Goal: Information Seeking & Learning: Check status

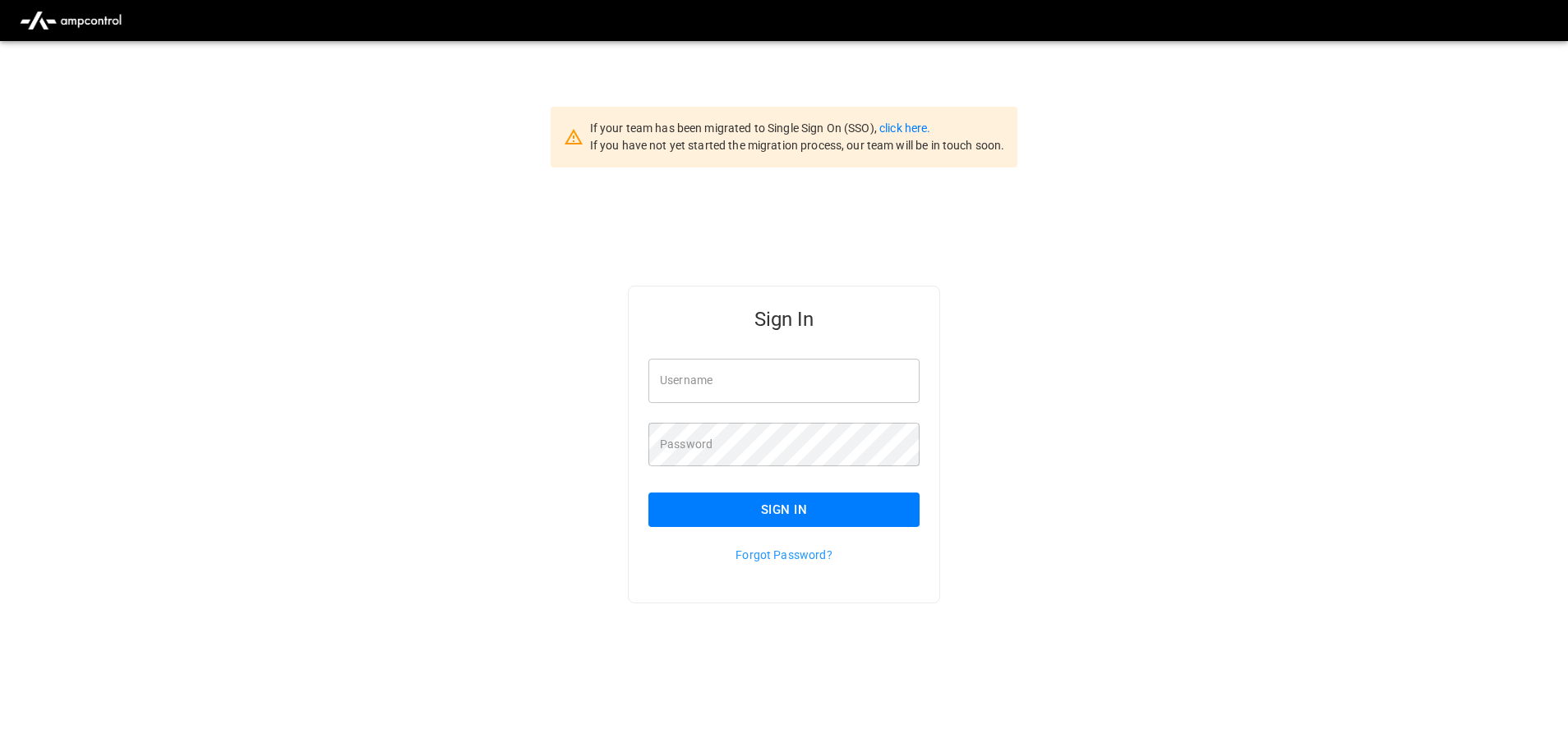
type input "**********"
click at [721, 512] on button "Sign In" at bounding box center [784, 510] width 271 height 34
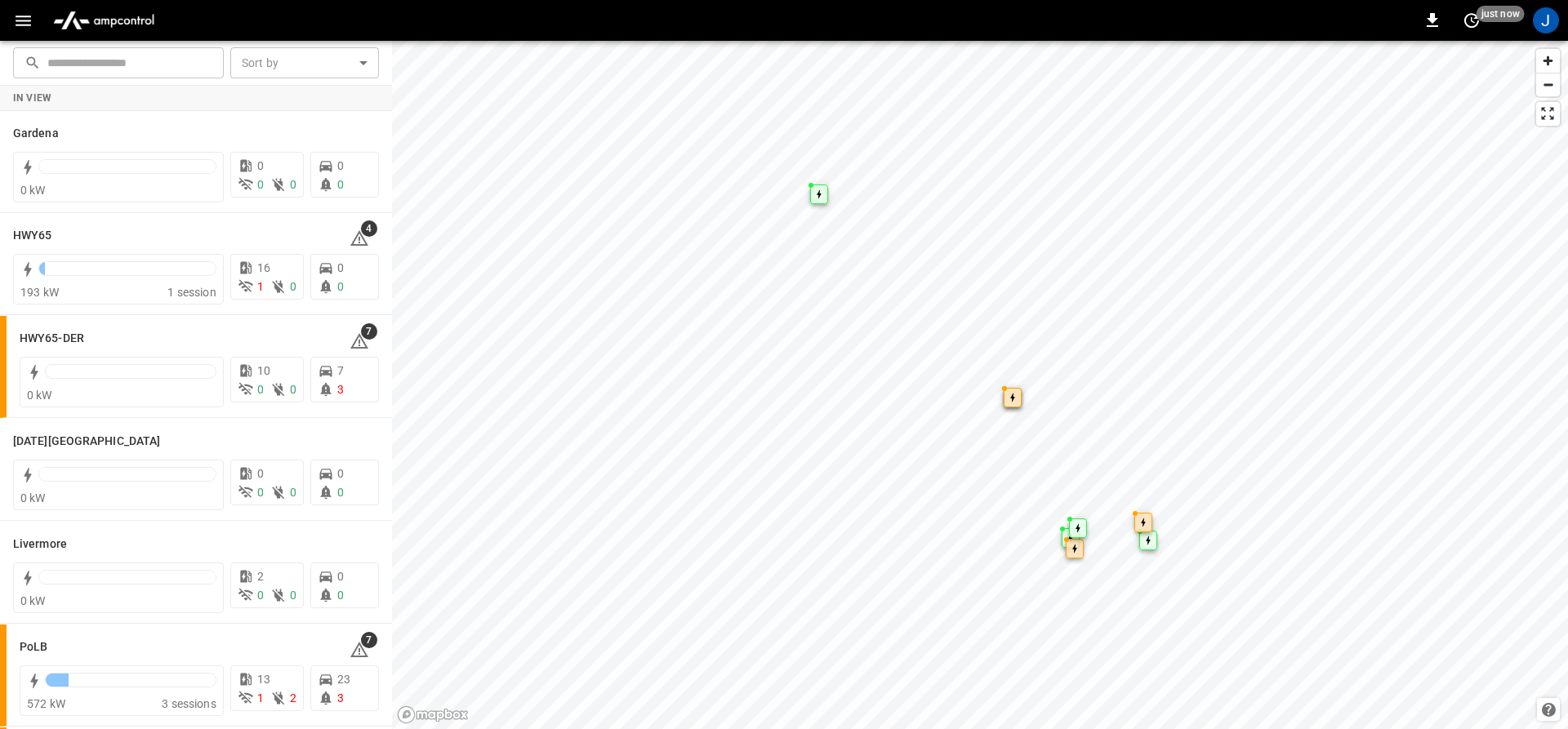
click at [6, 18] on div "0 just now J" at bounding box center [784, 20] width 1568 height 41
click at [12, 22] on button "button" at bounding box center [23, 21] width 33 height 30
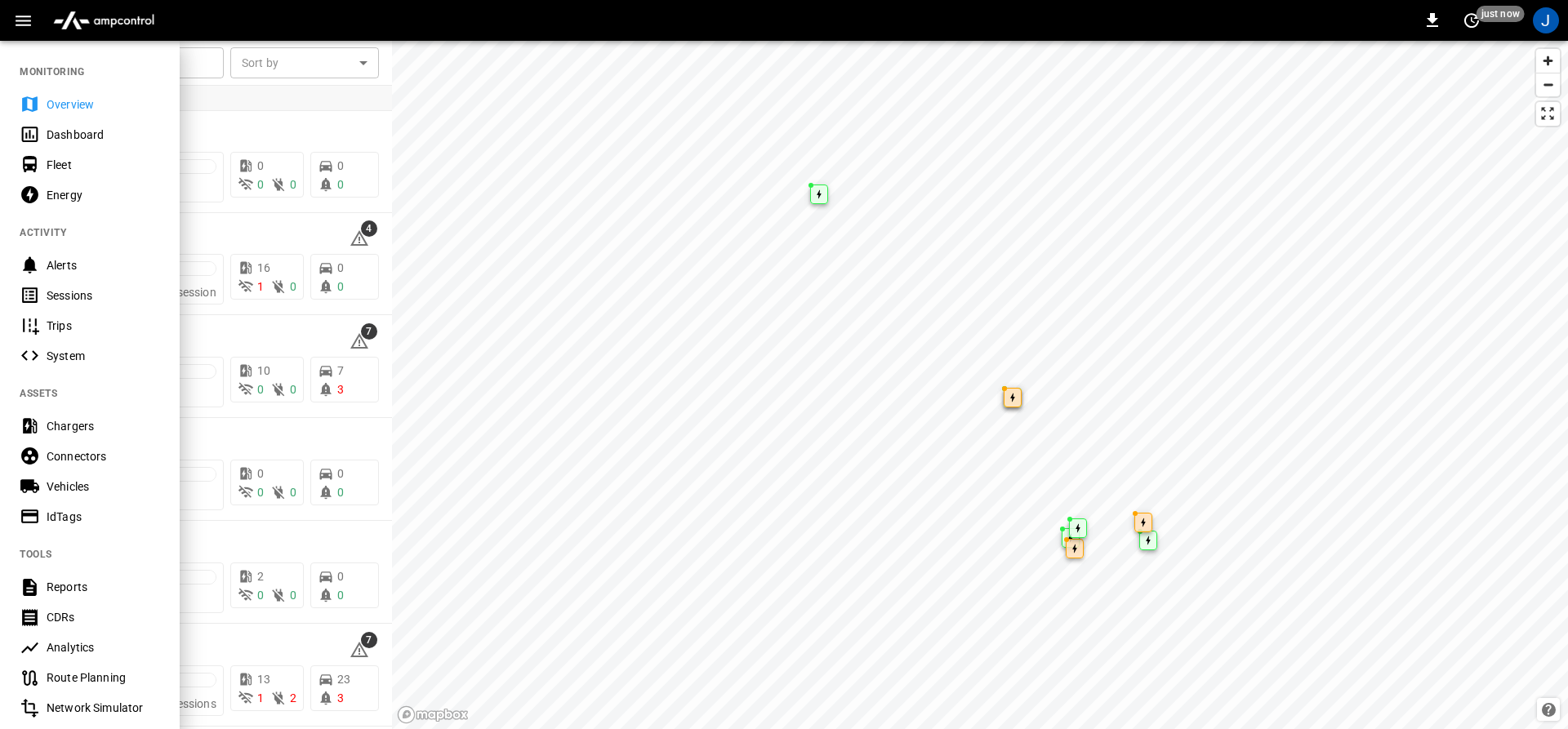
click at [61, 140] on div "Dashboard" at bounding box center [103, 135] width 114 height 17
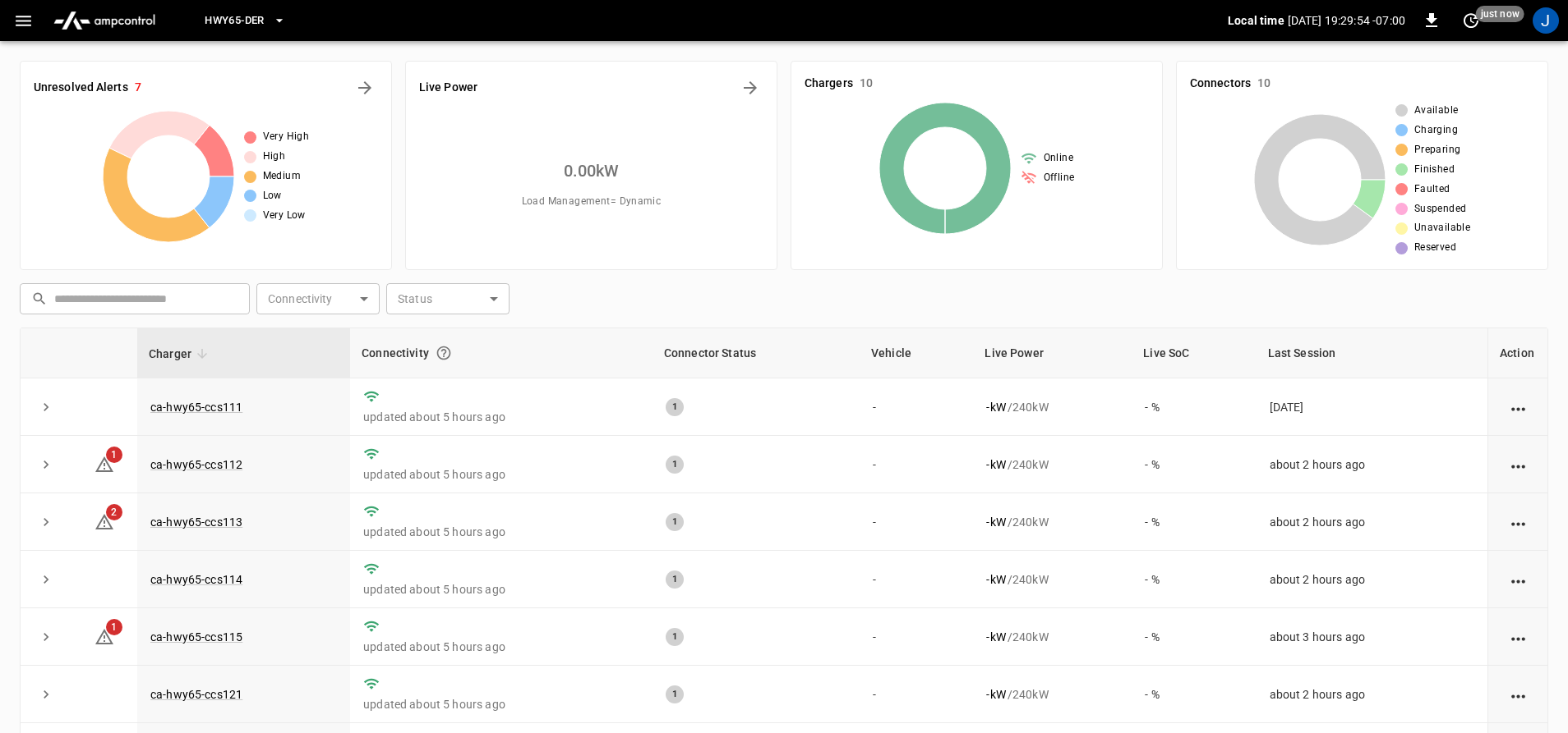
click at [282, 23] on icon "button" at bounding box center [279, 21] width 17 height 17
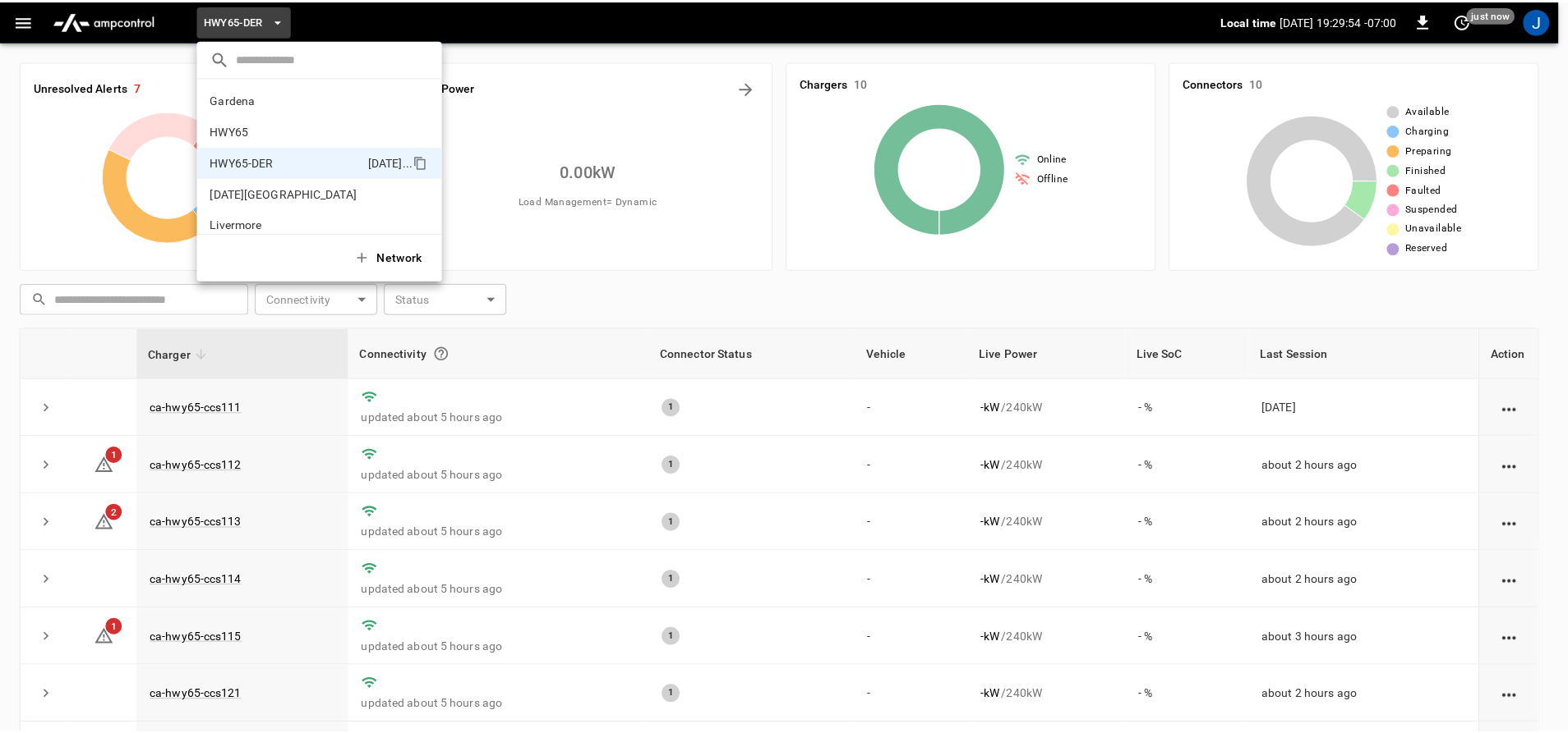
scroll to position [58, 0]
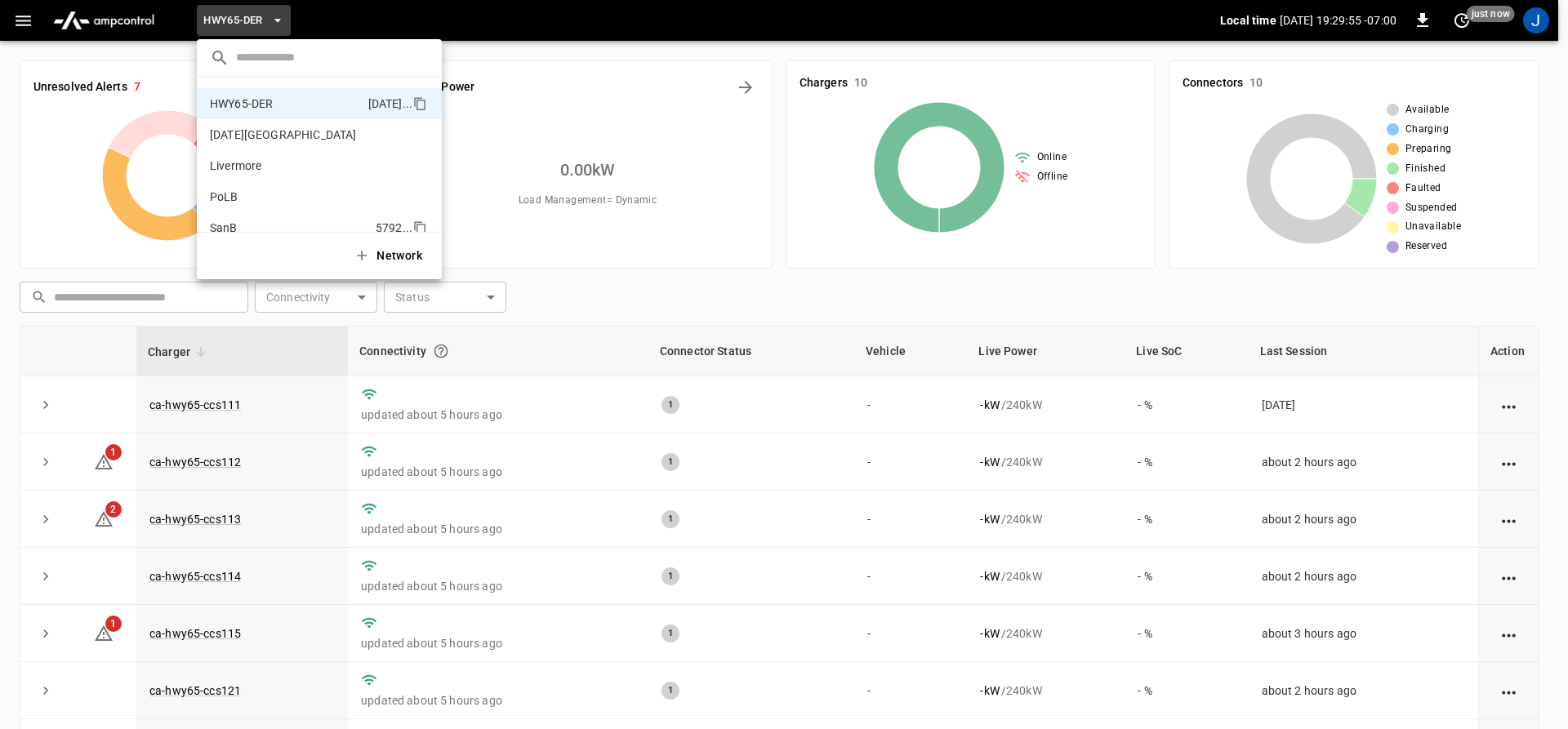
click at [238, 214] on li "SanB 5792 ..." at bounding box center [319, 227] width 245 height 31
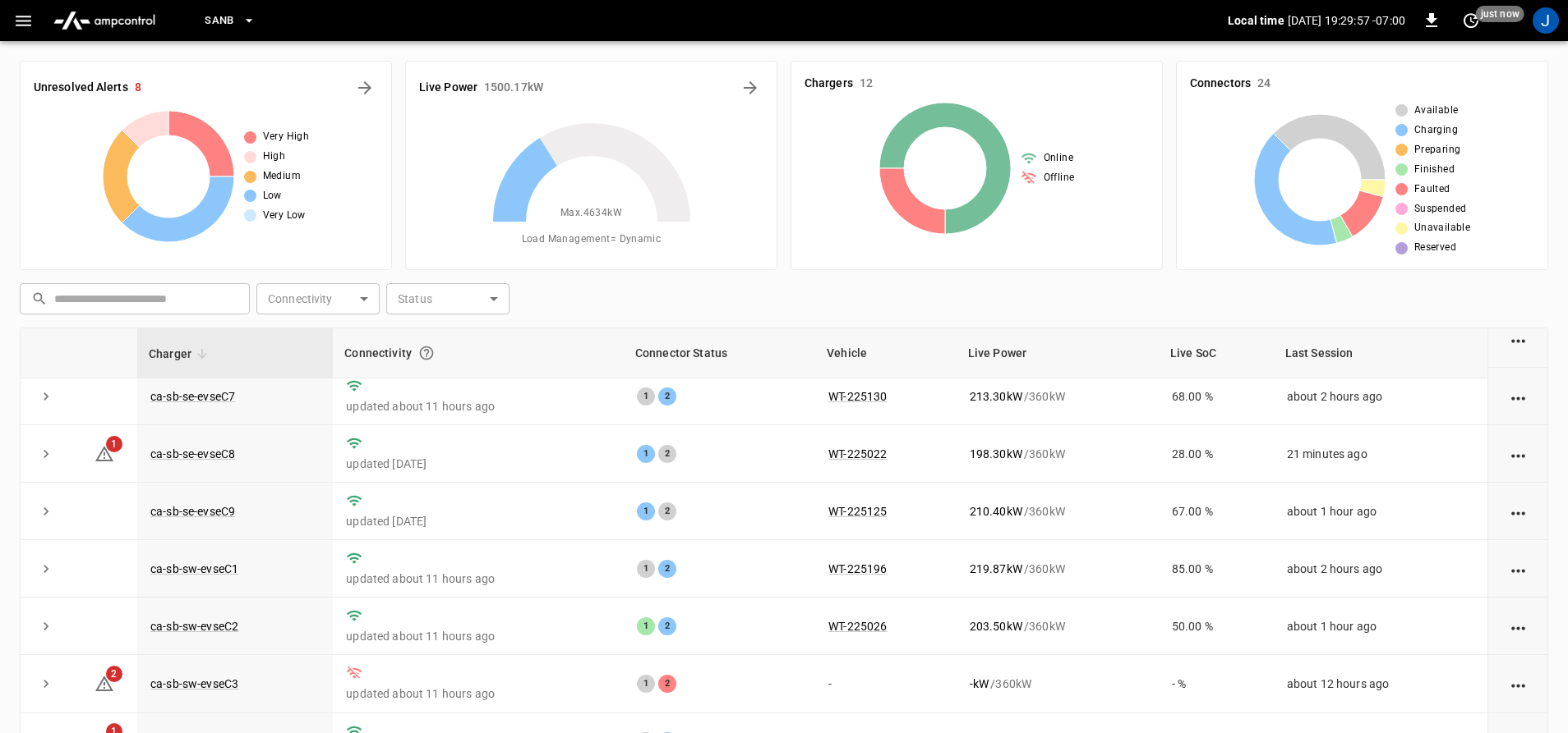
scroll to position [238, 0]
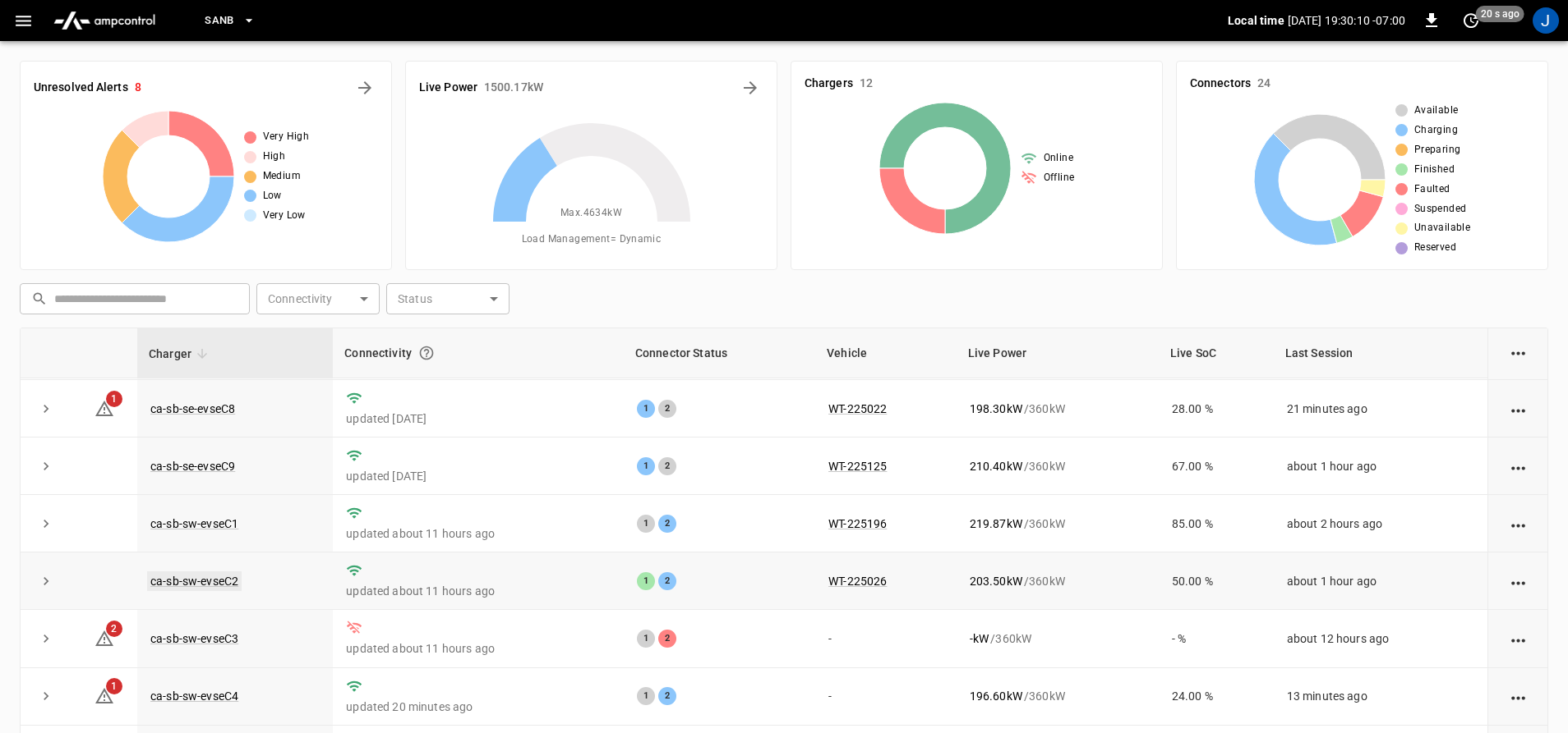
click at [194, 576] on link "ca-sb-sw-evseC2" at bounding box center [194, 582] width 94 height 20
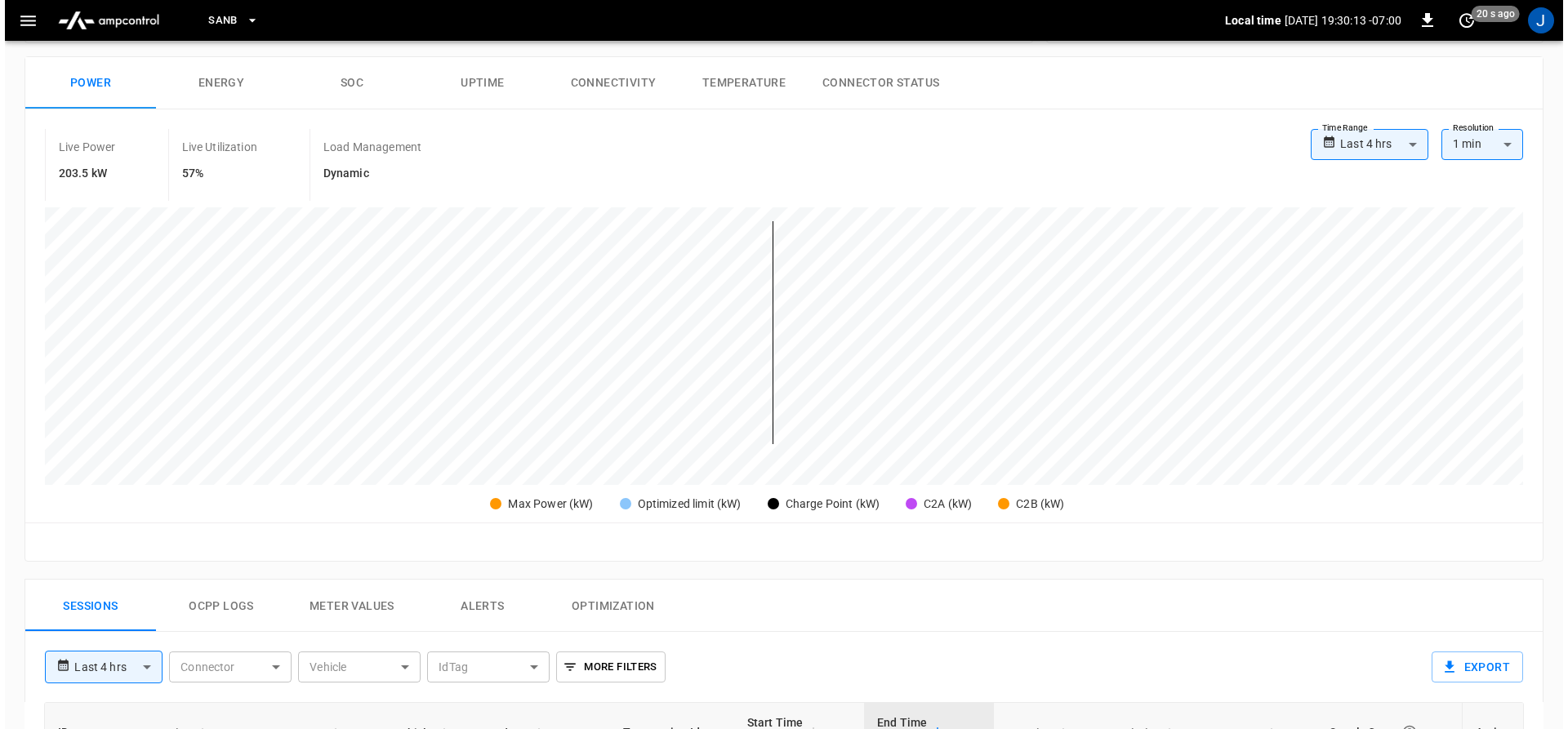
scroll to position [490, 0]
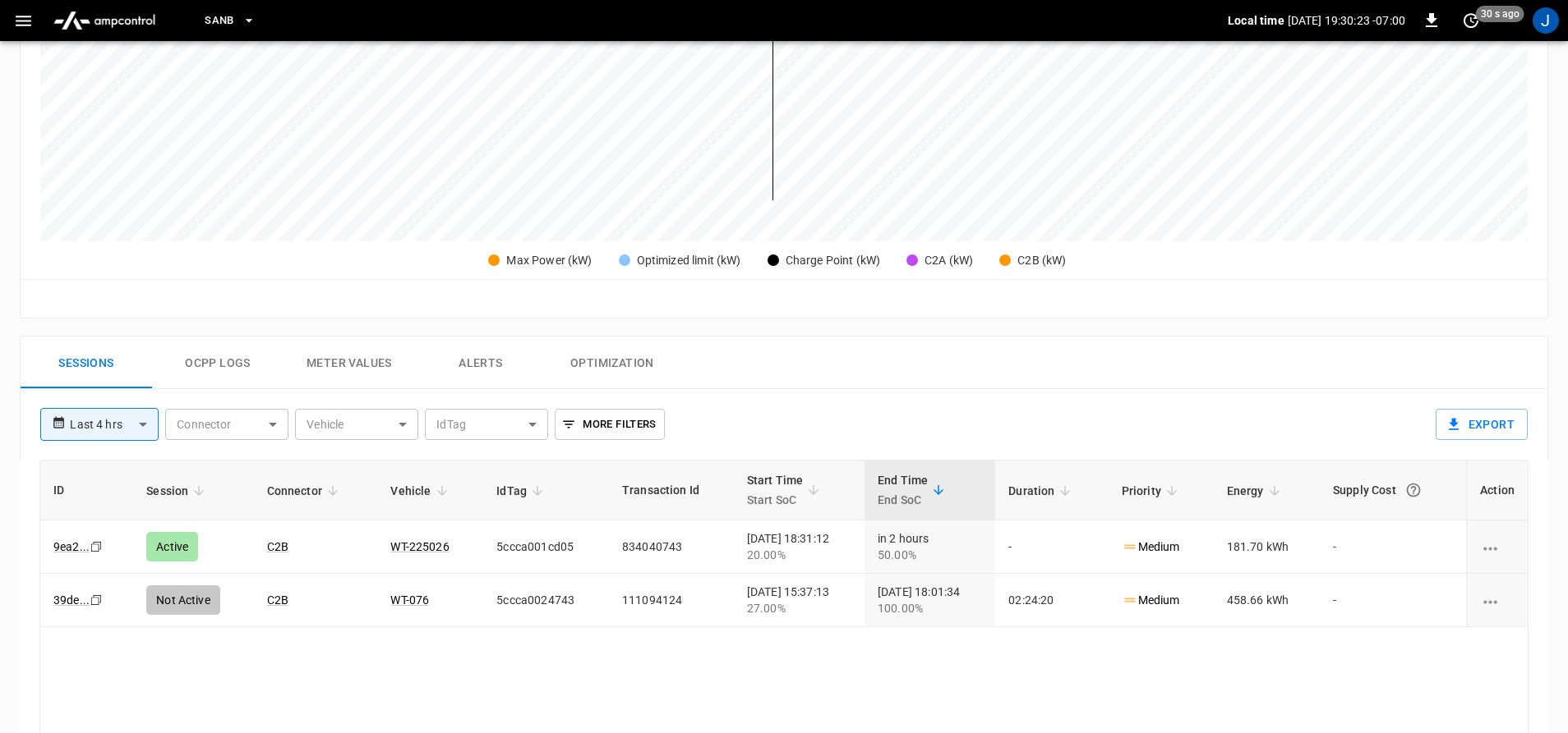
click at [38, 18] on button "button" at bounding box center [23, 21] width 33 height 30
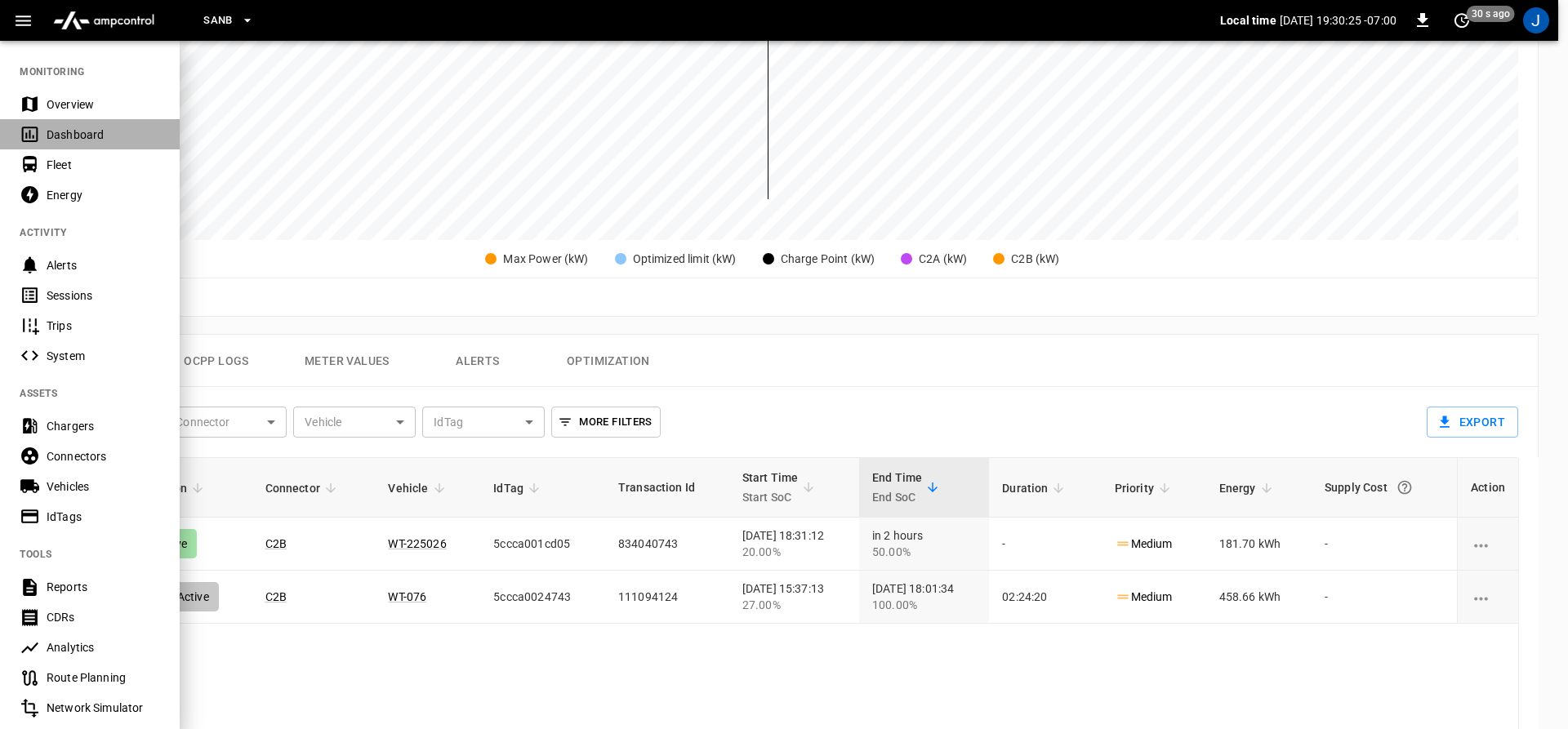
click at [51, 122] on div "Dashboard" at bounding box center [90, 134] width 179 height 30
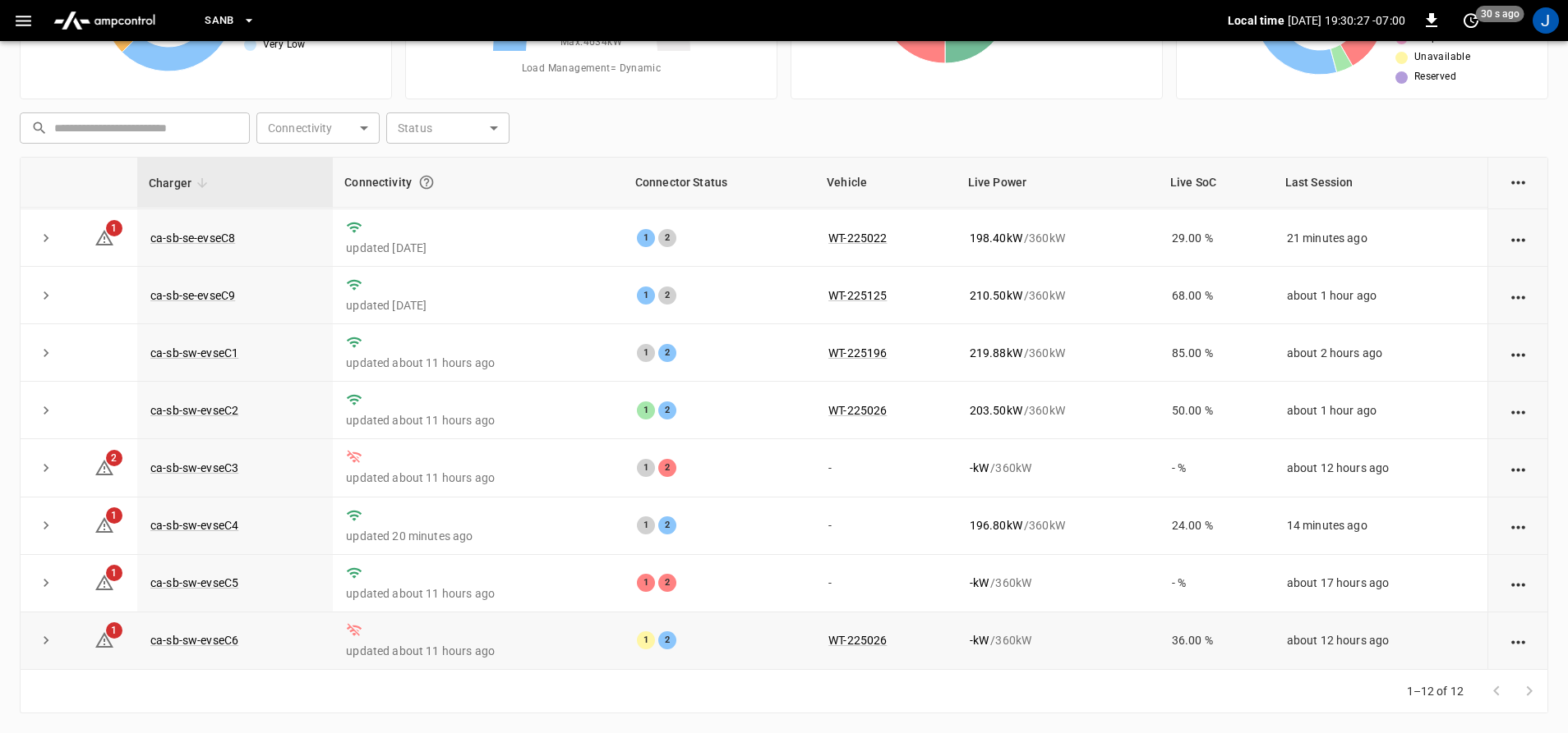
scroll to position [238, 0]
click at [177, 465] on link "ca-sb-sw-evseC3" at bounding box center [194, 468] width 94 height 20
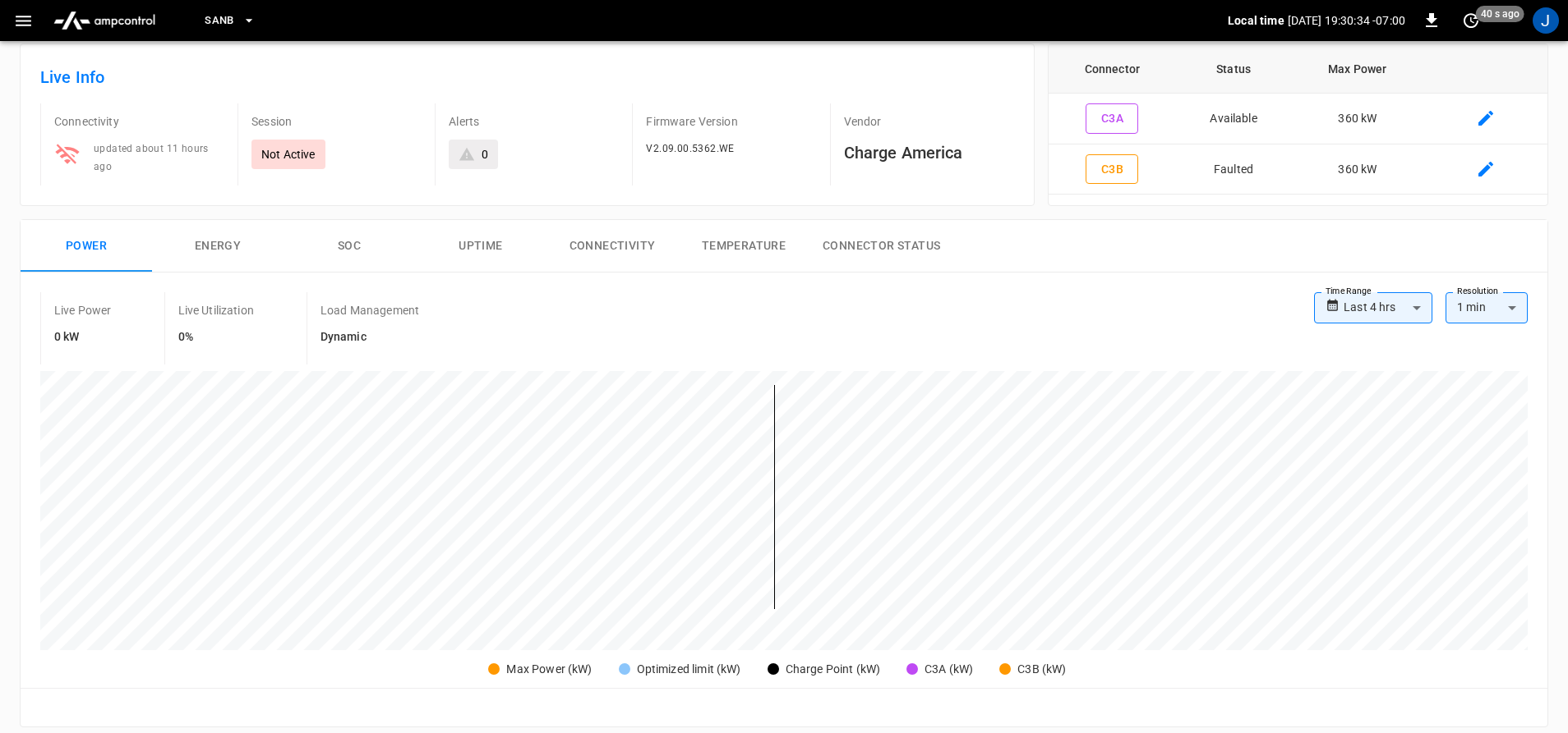
scroll to position [82, 0]
click at [1471, 23] on icon "set refresh interval" at bounding box center [1471, 21] width 20 height 20
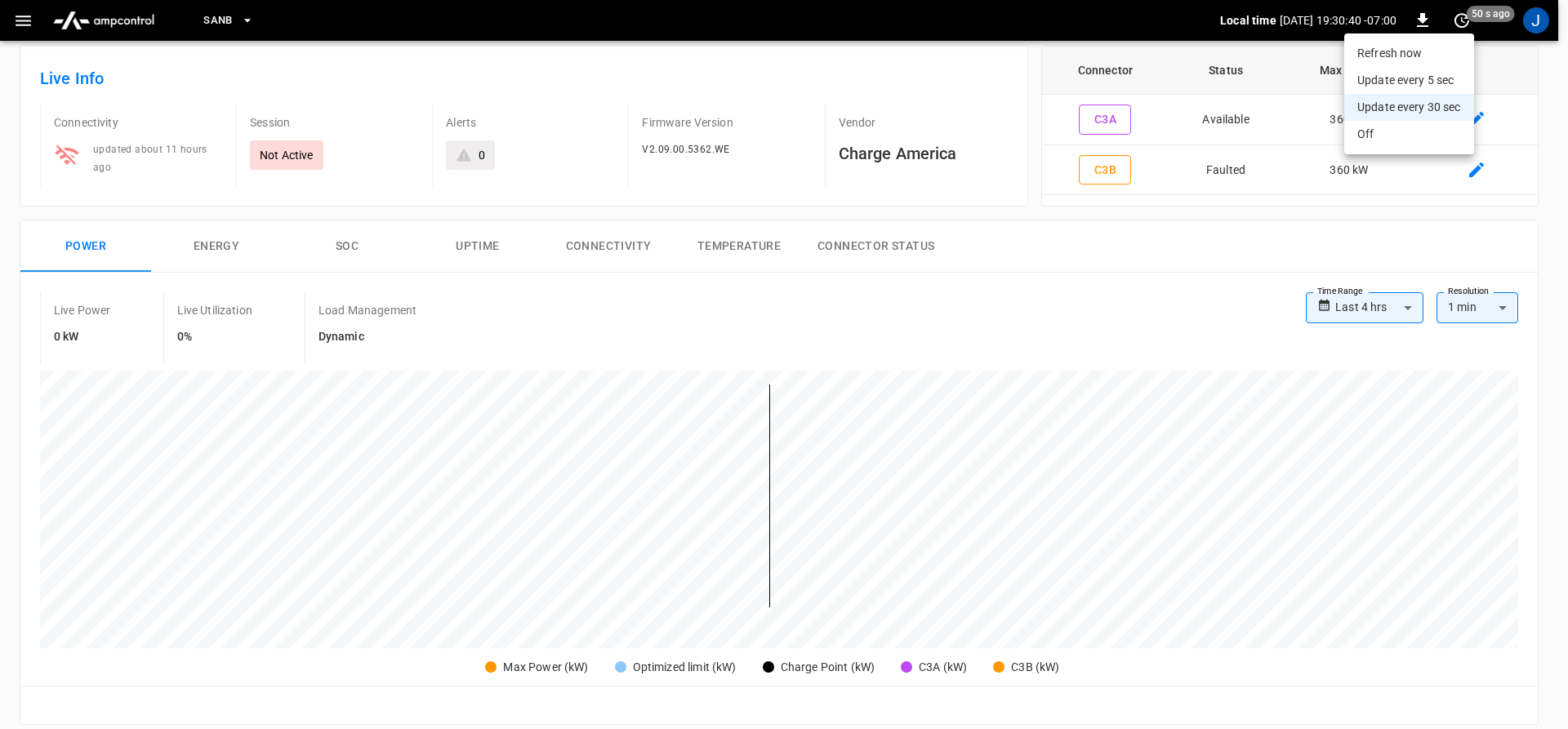
click at [1407, 57] on li "Refresh now" at bounding box center [1408, 53] width 130 height 27
click at [1443, 240] on div at bounding box center [784, 364] width 1568 height 729
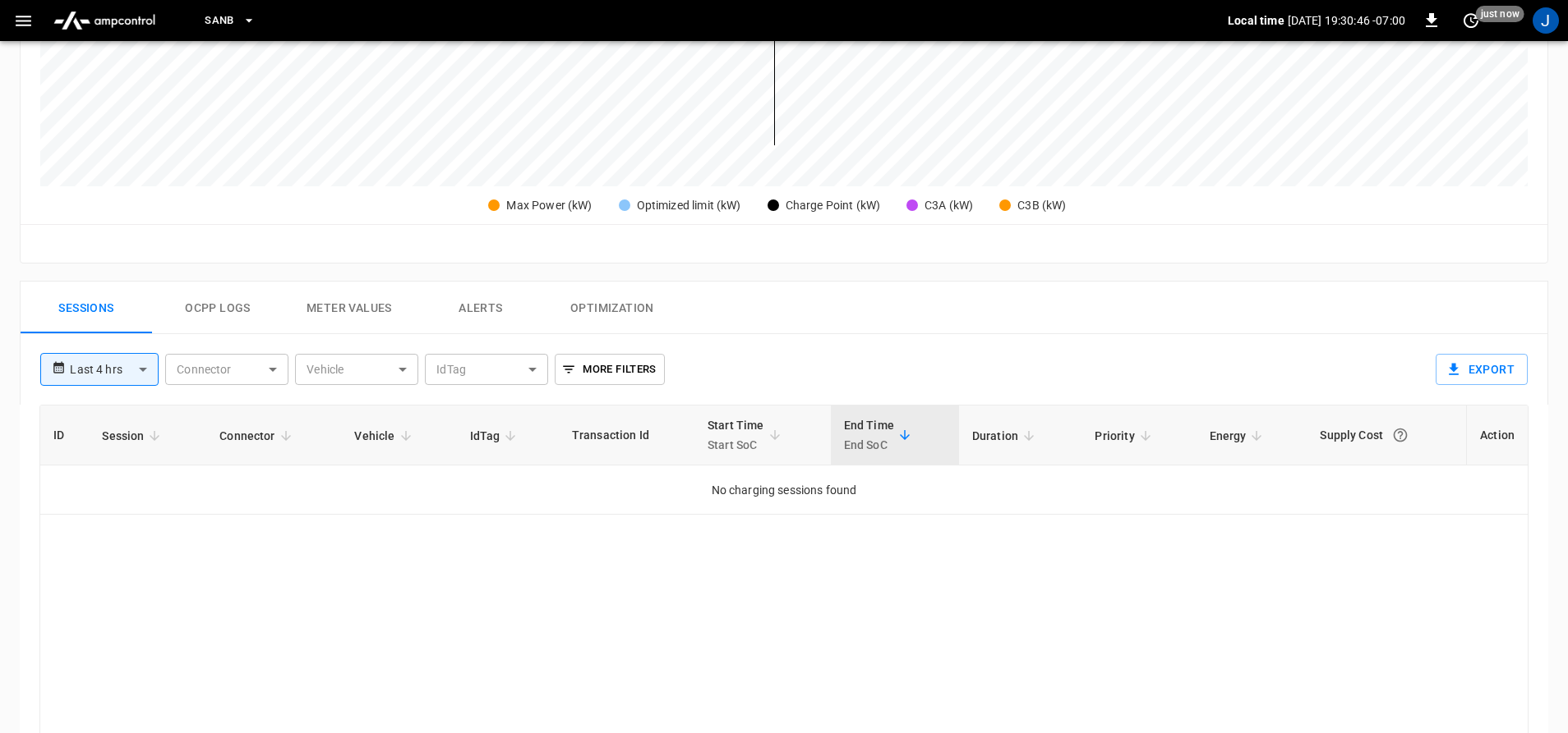
scroll to position [575, 0]
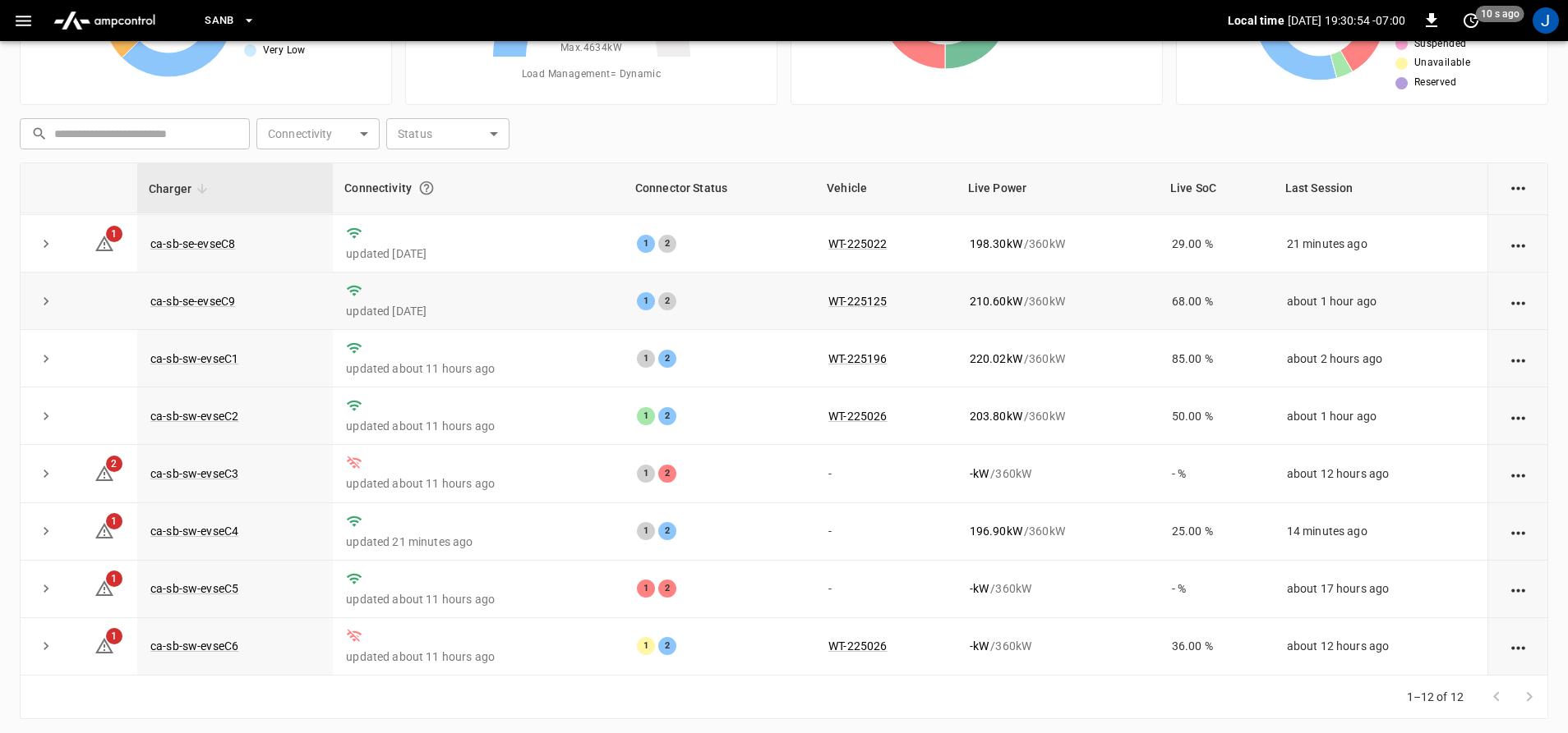
scroll to position [171, 0]
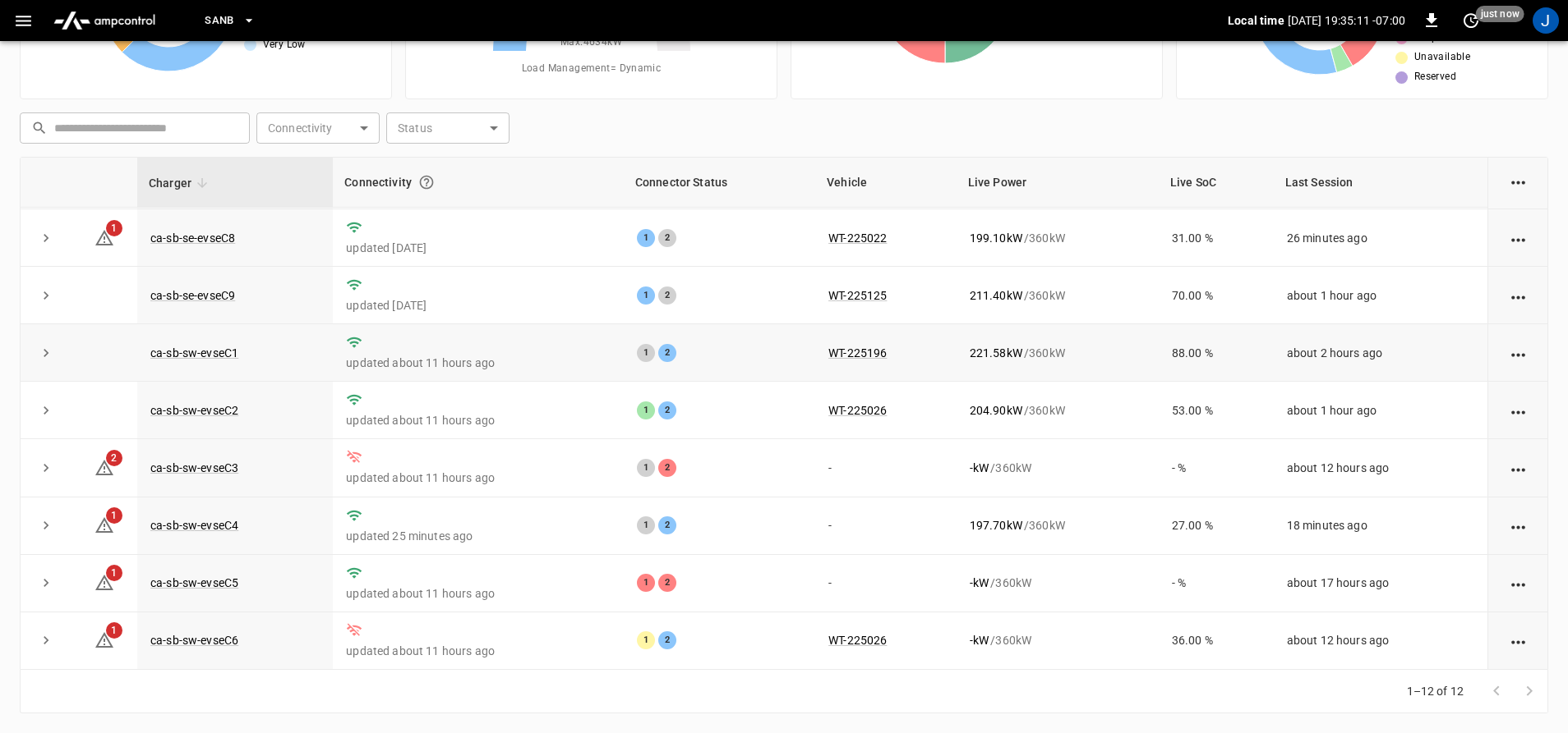
click at [1458, 8] on button "set refresh interval" at bounding box center [1470, 20] width 26 height 26
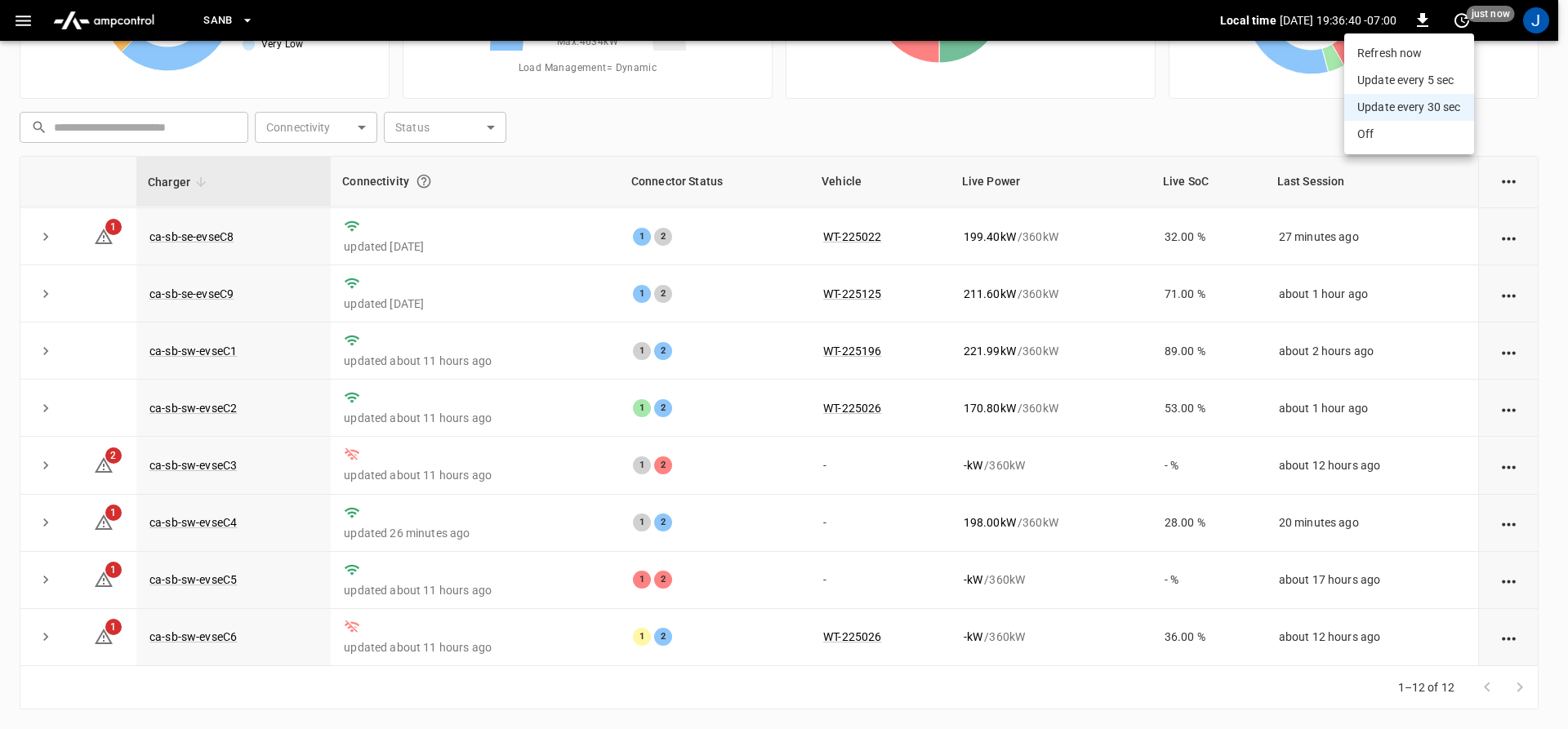
click at [1540, 367] on div at bounding box center [784, 364] width 1568 height 729
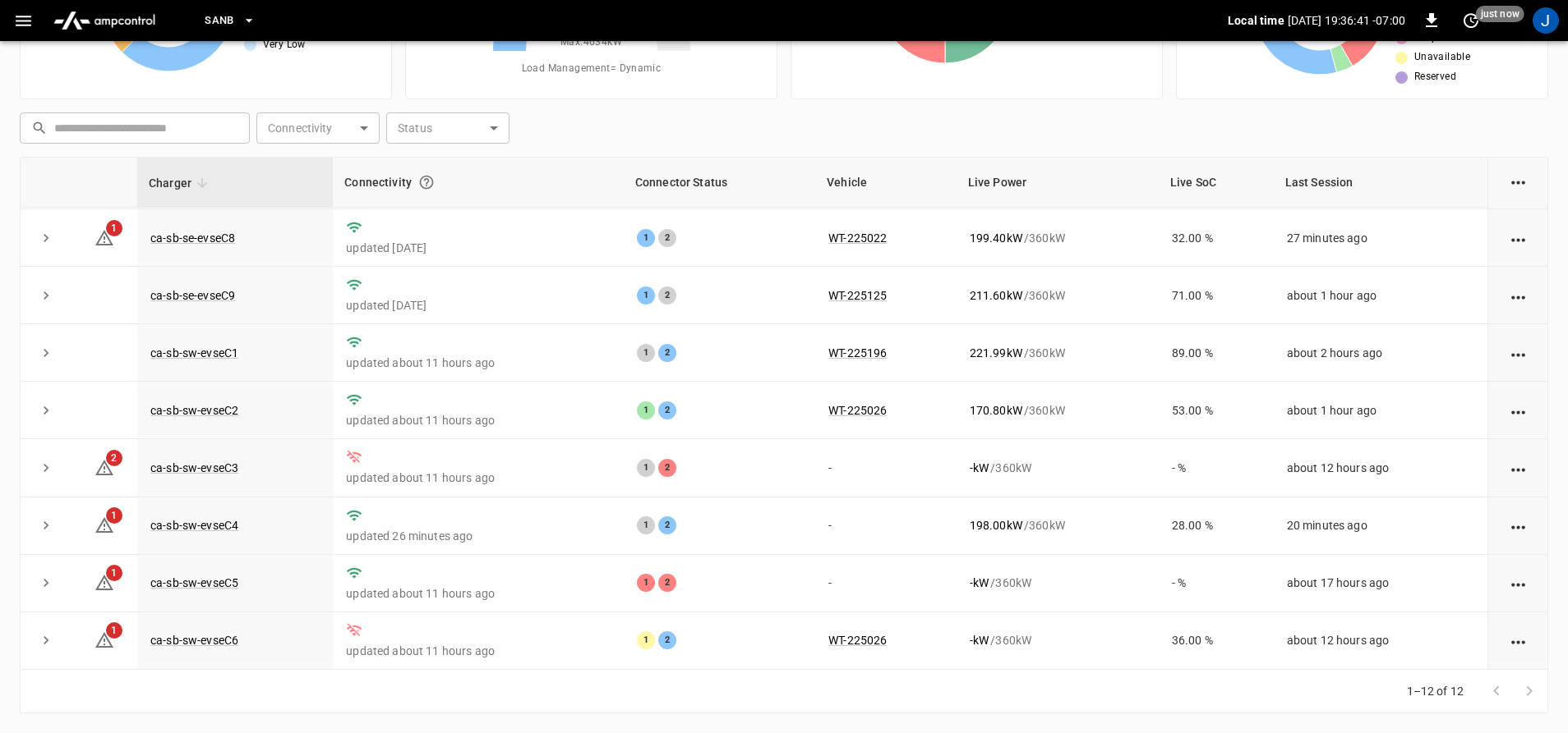
scroll to position [145, 0]
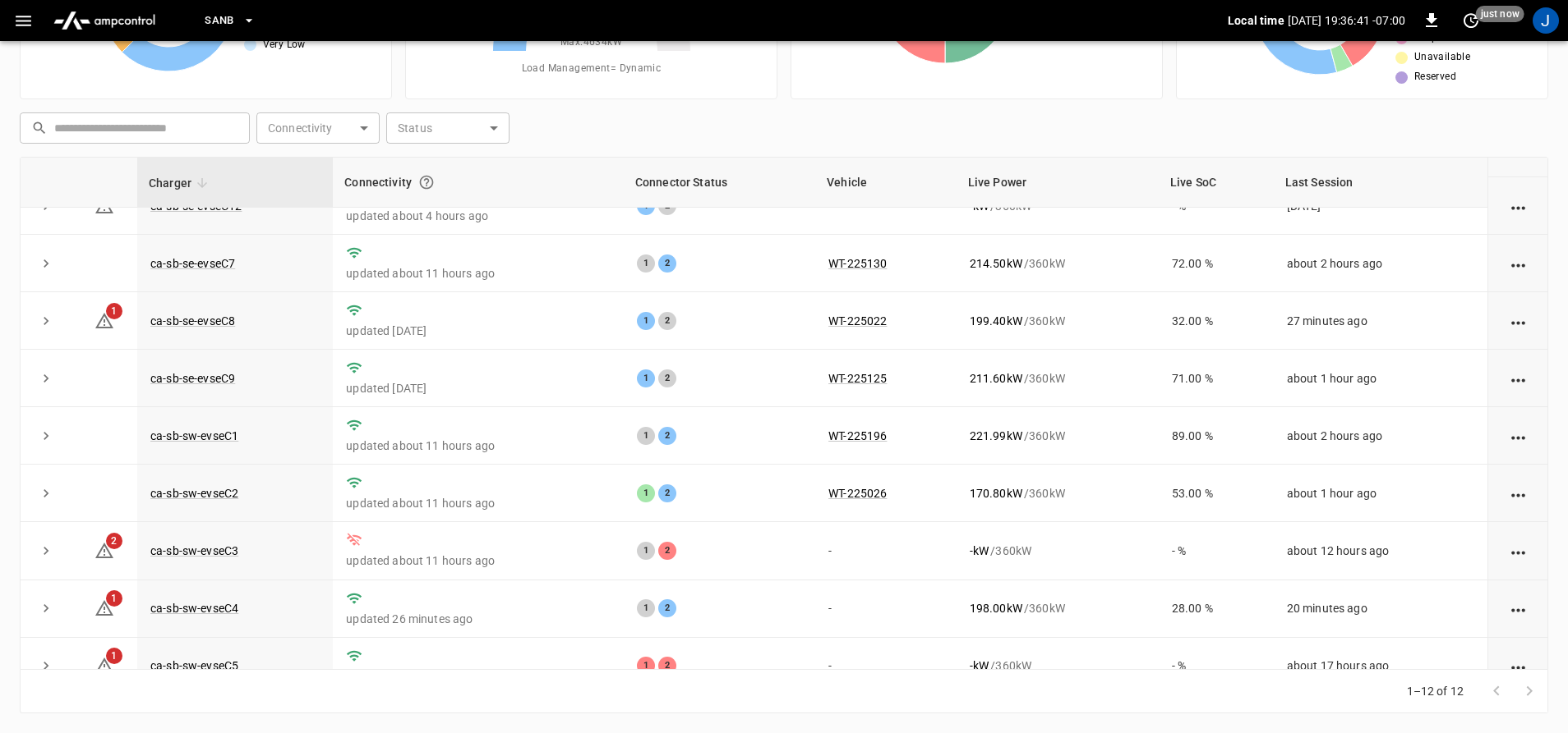
drag, startPoint x: 1561, startPoint y: 210, endPoint x: 1557, endPoint y: 181, distance: 29.3
click at [1559, 182] on div "Unresolved Alerts 8 Very High High Medium Low Very Low Live Power 1469.09 kW Ma…" at bounding box center [784, 302] width 1568 height 863
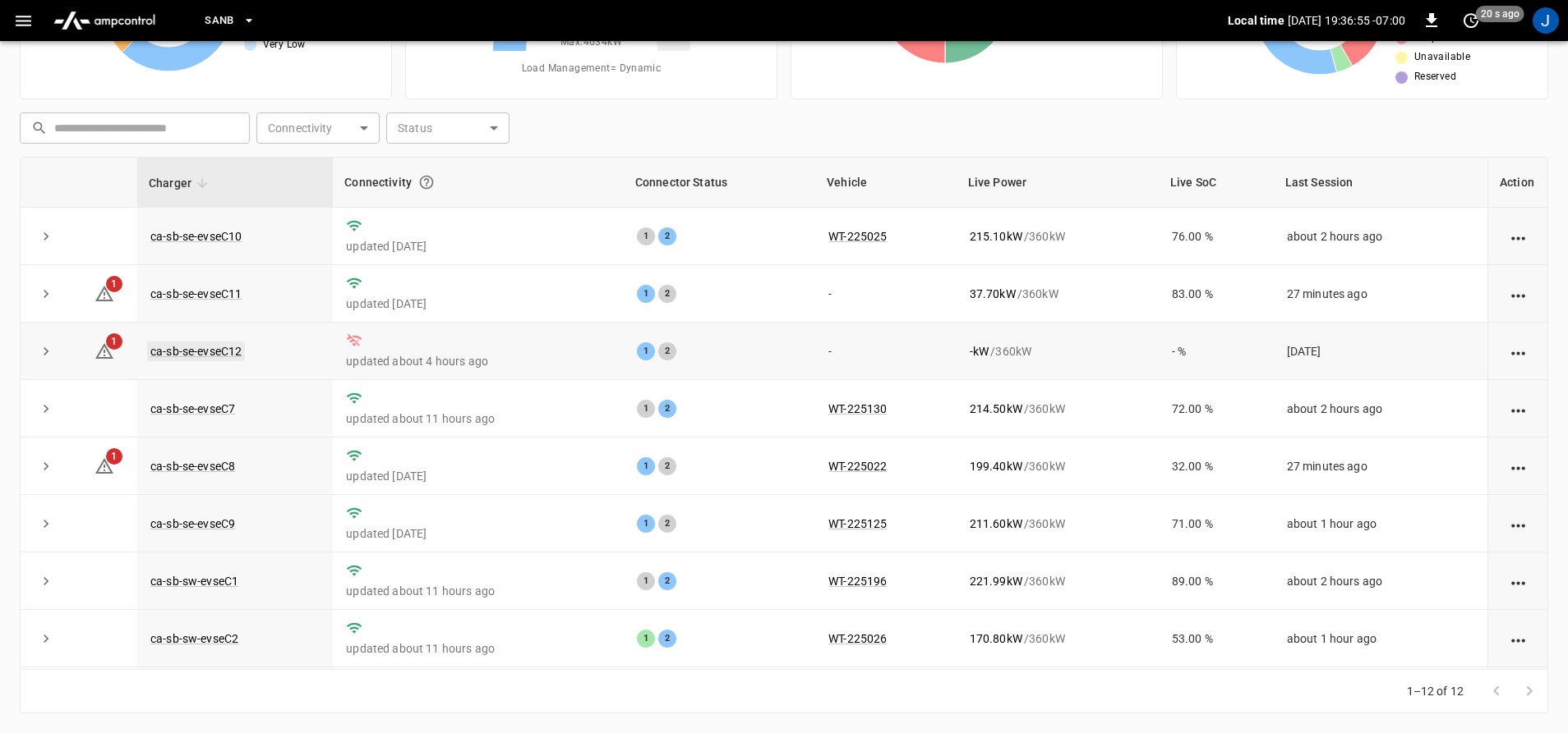
click at [181, 346] on link "ca-sb-se-evseC12" at bounding box center [196, 352] width 98 height 20
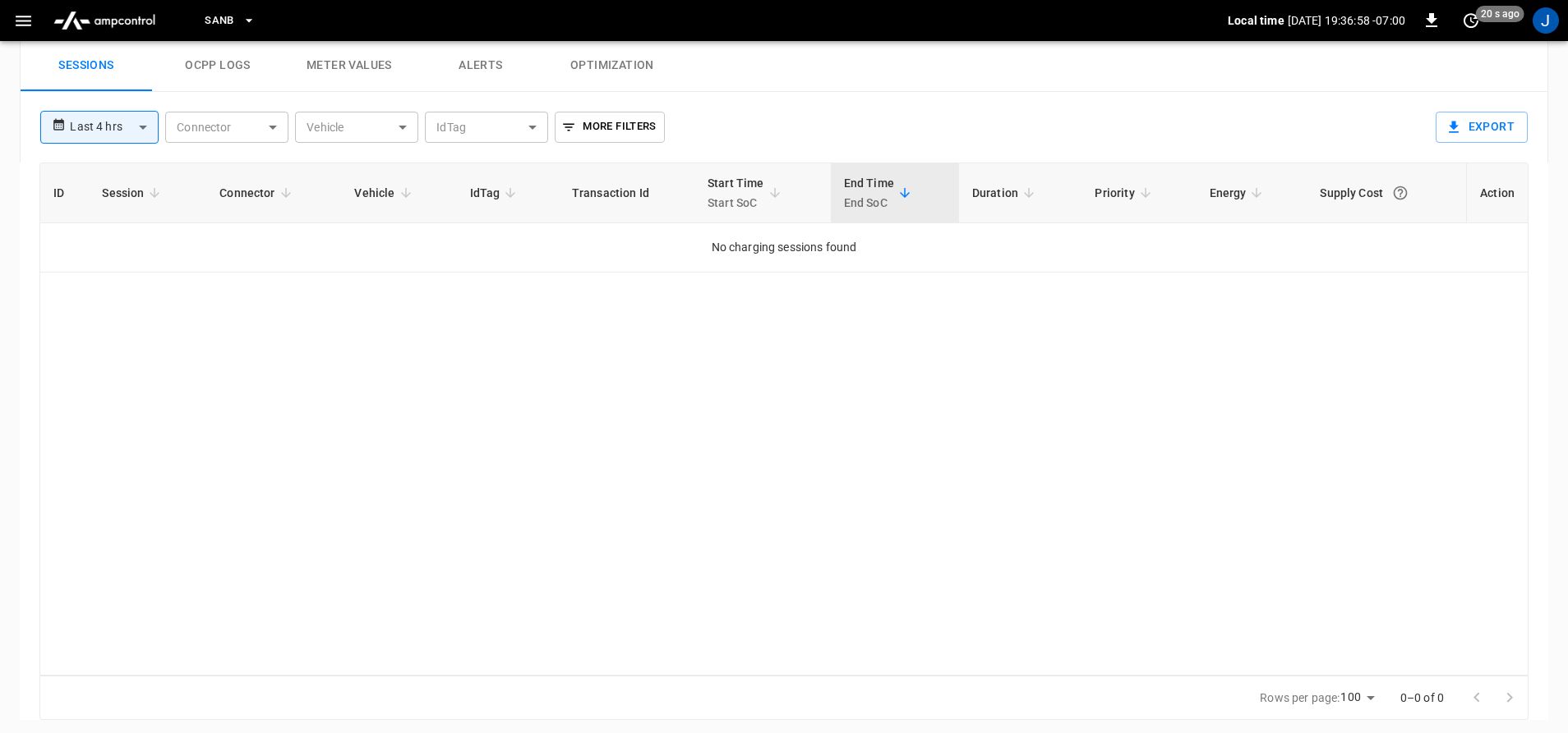
scroll to position [792, 0]
